Goal: Information Seeking & Learning: Find specific fact

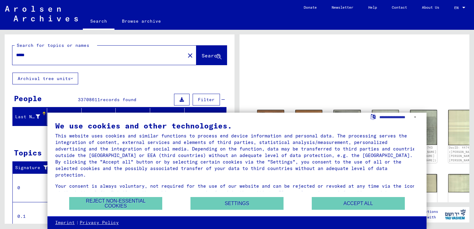
scroll to position [8, 0]
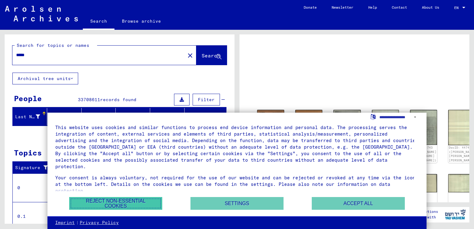
click at [129, 205] on button "Reject non-essential cookies" at bounding box center [115, 203] width 93 height 13
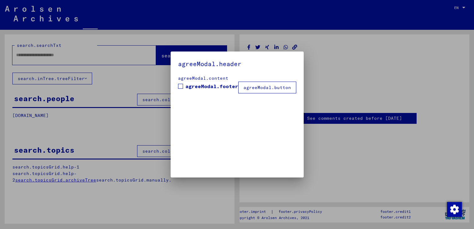
type input "*****"
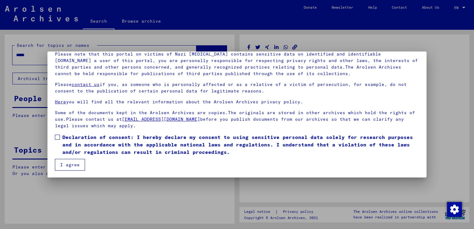
scroll to position [46, 0]
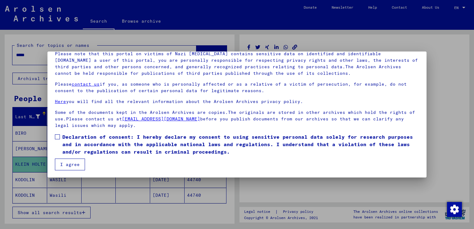
click at [58, 140] on label "Declaration of consent: I hereby declare my consent to using sensitive personal…" at bounding box center [237, 144] width 364 height 22
click at [74, 165] on button "I agree" at bounding box center [70, 164] width 30 height 12
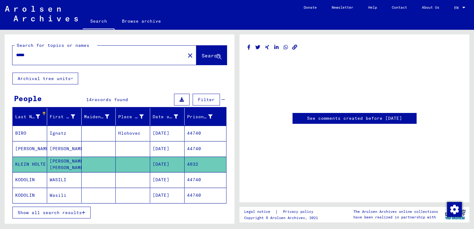
click at [30, 164] on mat-cell "KLEIN HOLTE" at bounding box center [30, 164] width 34 height 15
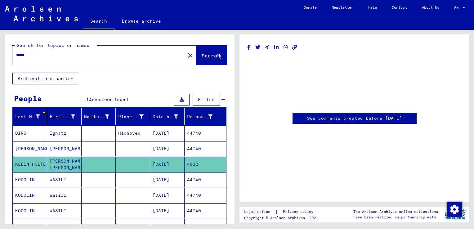
click at [30, 164] on mat-cell "KLEIN HOLTE" at bounding box center [30, 164] width 34 height 15
click at [296, 137] on div "See comments created before [DATE]" at bounding box center [354, 118] width 230 height 168
click at [28, 163] on mat-cell "KLEIN HOLTE" at bounding box center [30, 164] width 34 height 15
